Goal: Task Accomplishment & Management: Use online tool/utility

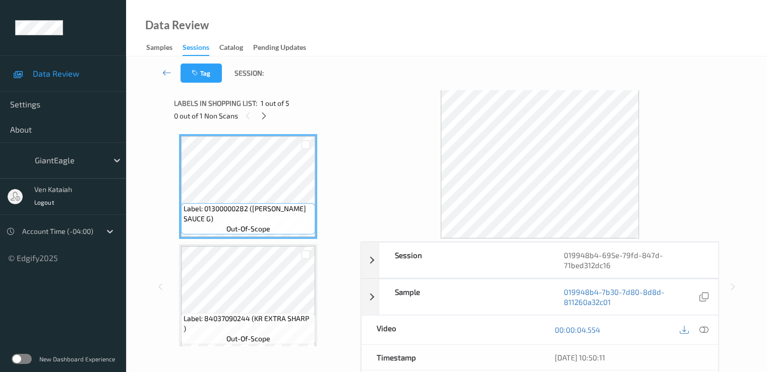
click at [270, 119] on div "0 out of 1 Non Scans" at bounding box center [263, 115] width 179 height 13
click at [268, 119] on icon at bounding box center [264, 115] width 9 height 9
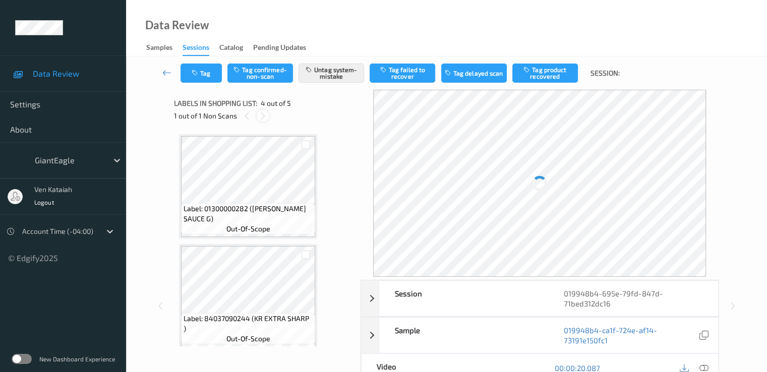
scroll to position [225, 0]
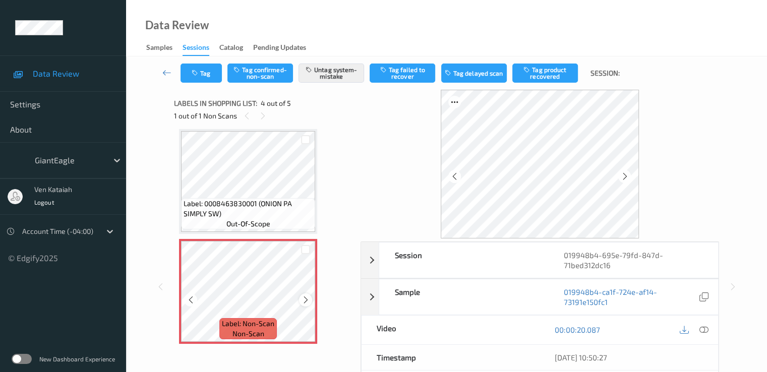
click at [305, 297] on icon at bounding box center [305, 299] width 9 height 9
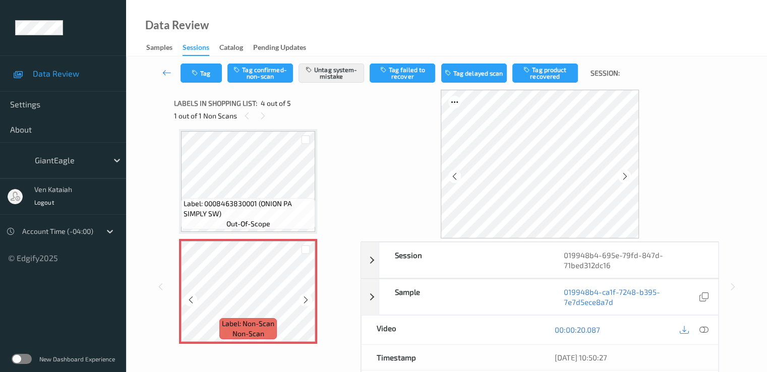
click at [305, 297] on icon at bounding box center [305, 299] width 9 height 9
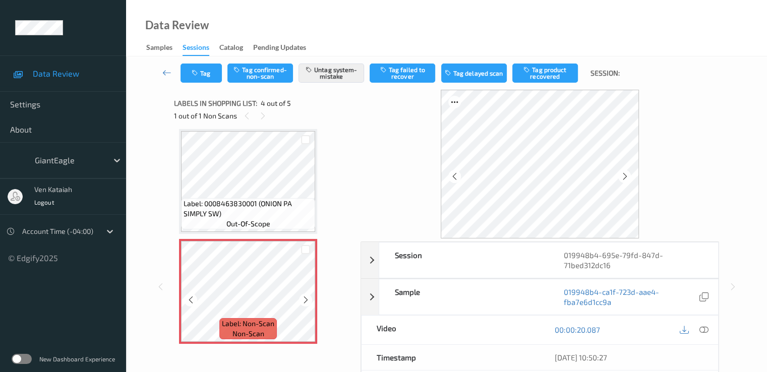
click at [305, 297] on icon at bounding box center [305, 299] width 9 height 9
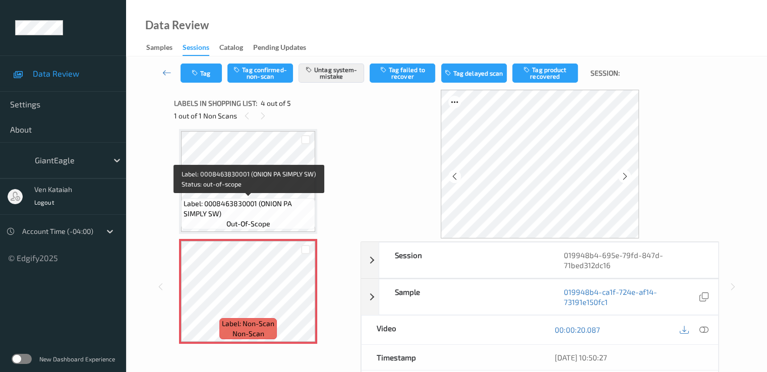
click at [272, 198] on div "Label: 0008463830001 (ONION PA SIMPLY SW) out-of-scope" at bounding box center [248, 213] width 134 height 31
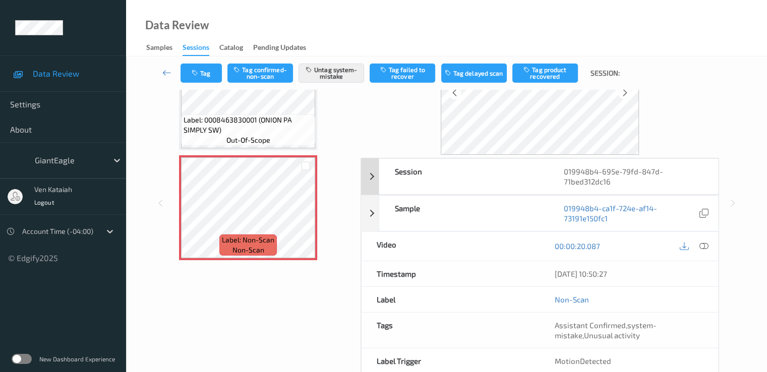
scroll to position [101, 0]
